Goal: Transaction & Acquisition: Subscribe to service/newsletter

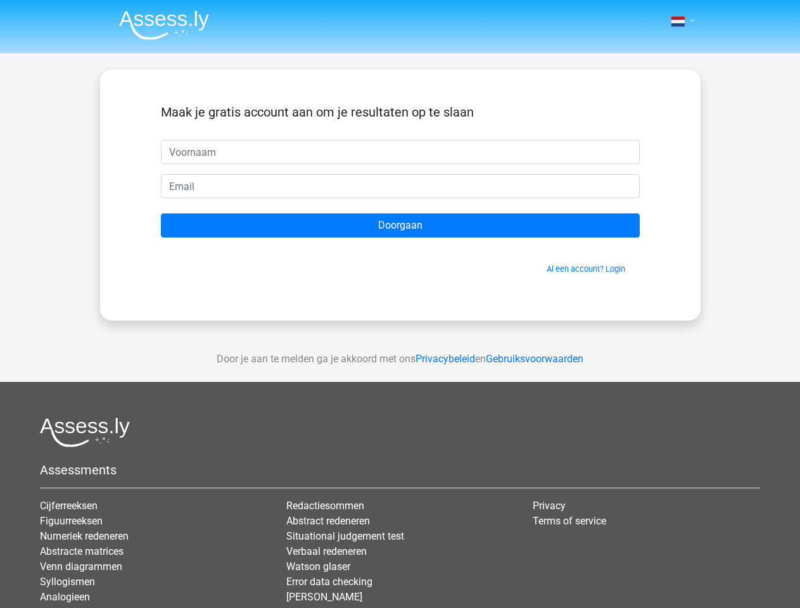
click at [679, 22] on span at bounding box center [677, 21] width 13 height 10
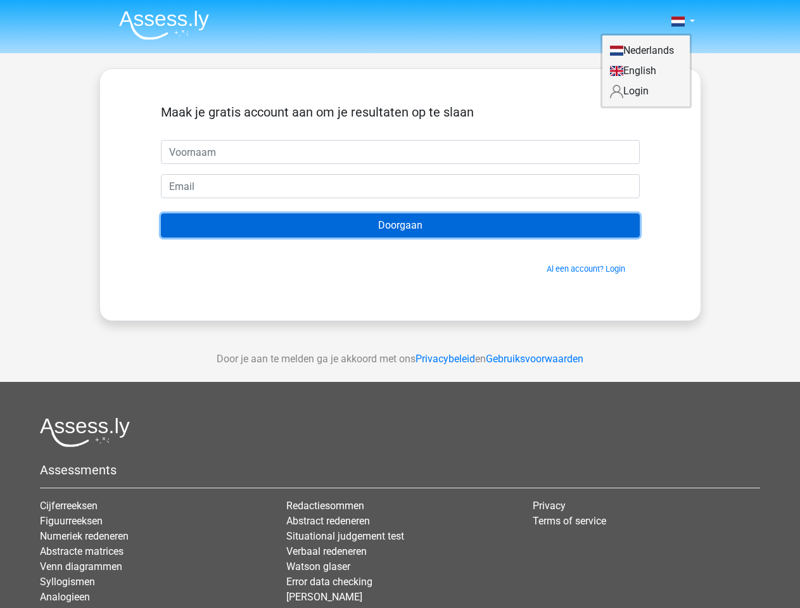
click at [400, 225] on input "Doorgaan" at bounding box center [400, 225] width 479 height 24
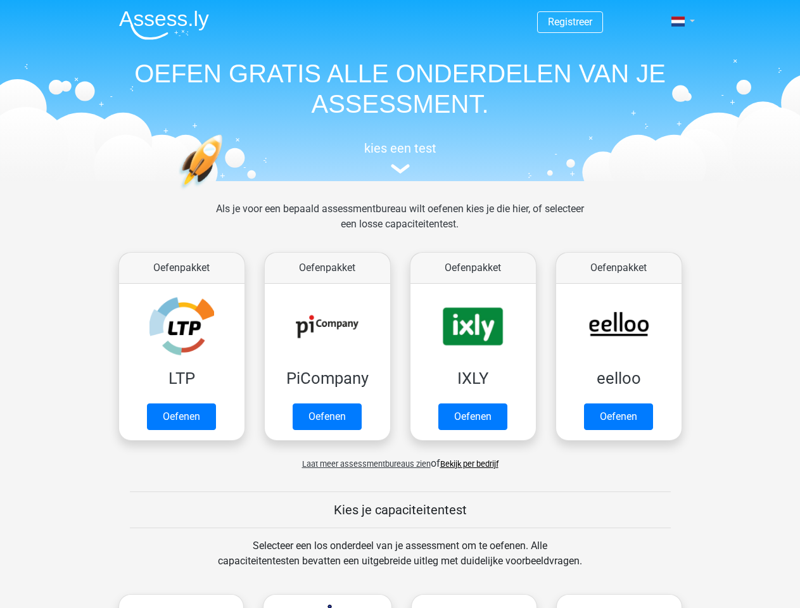
click at [679, 22] on span at bounding box center [677, 21] width 13 height 10
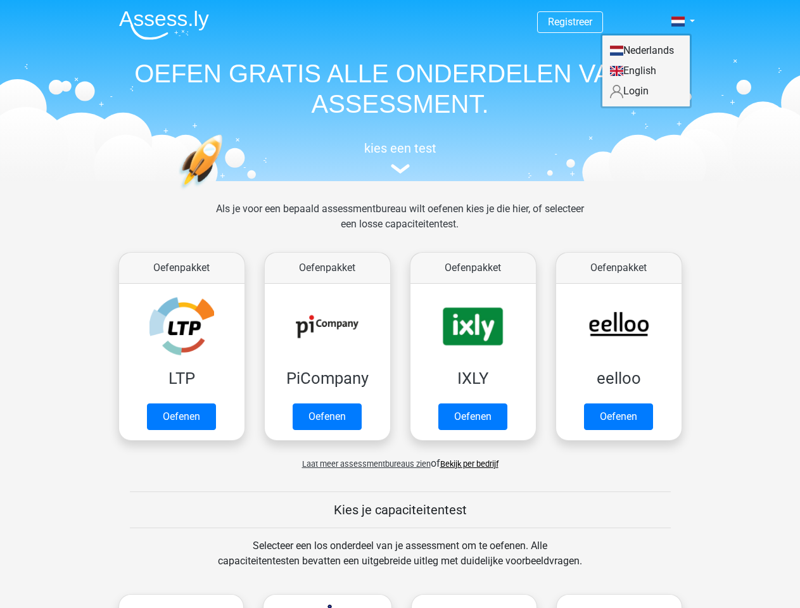
click at [363, 463] on span "Laat meer assessmentbureaus zien" at bounding box center [366, 463] width 129 height 9
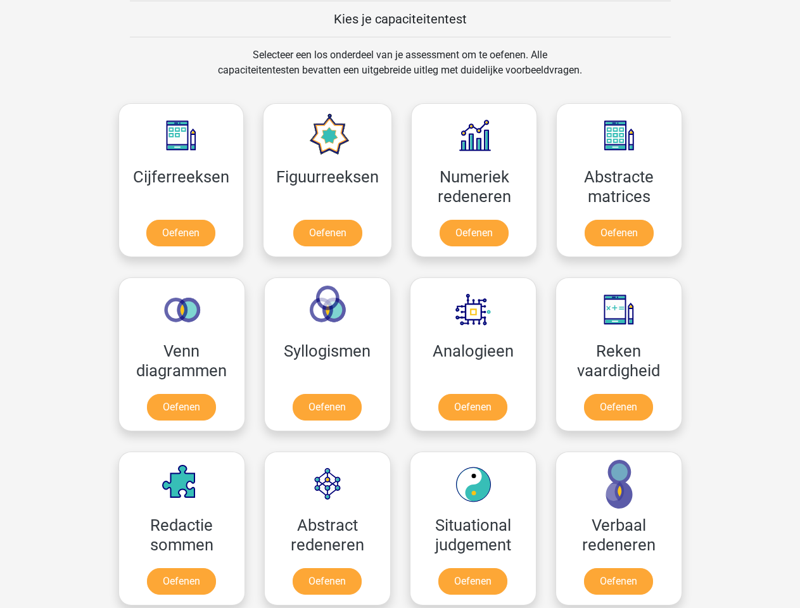
scroll to position [491, 0]
